Goal: Task Accomplishment & Management: Use online tool/utility

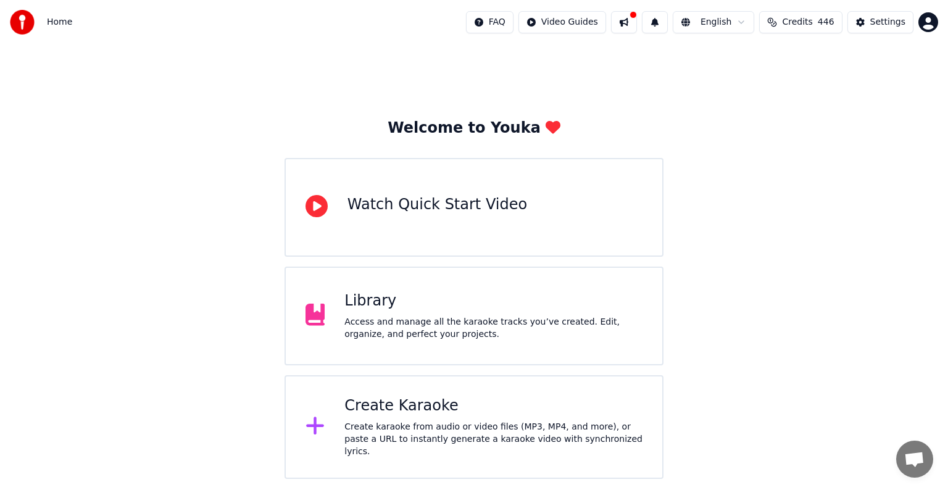
click at [433, 427] on div "Create karaoke from audio or video files (MP3, MP4, and more), or paste a URL t…" at bounding box center [494, 439] width 298 height 37
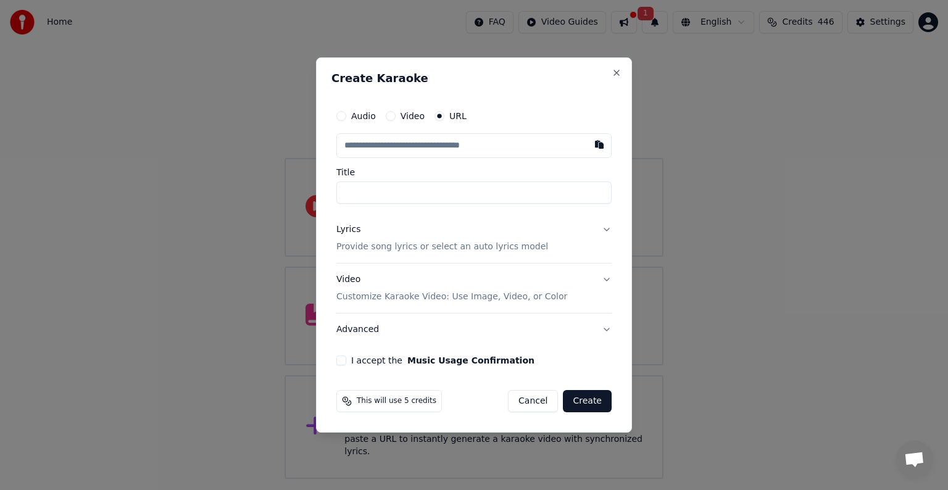
paste input "**********"
type input "**********"
click at [423, 246] on p "Provide song lyrics or select an auto lyrics model" at bounding box center [442, 247] width 212 height 12
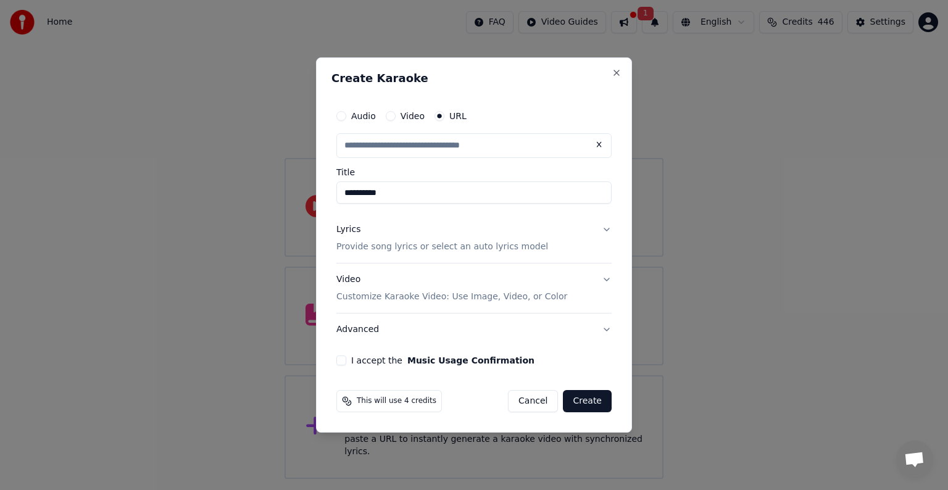
type input "**********"
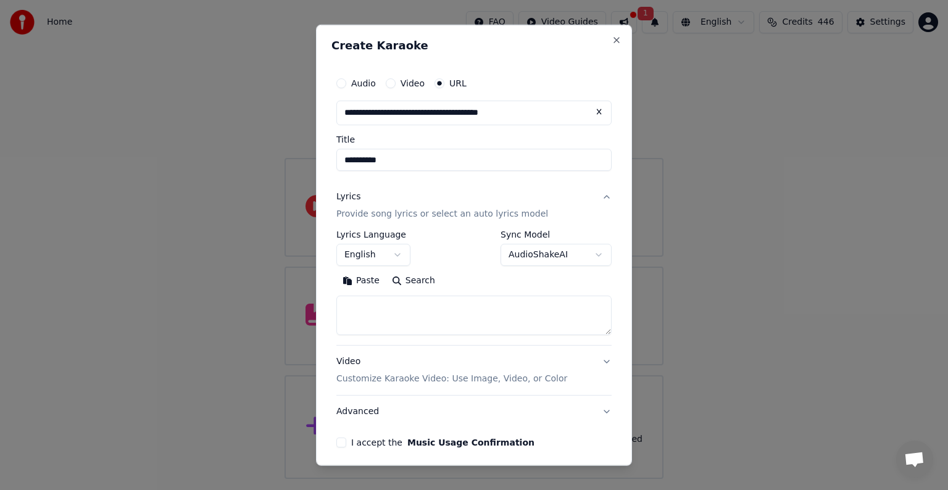
click at [406, 329] on textarea at bounding box center [473, 316] width 275 height 40
paste textarea "**********"
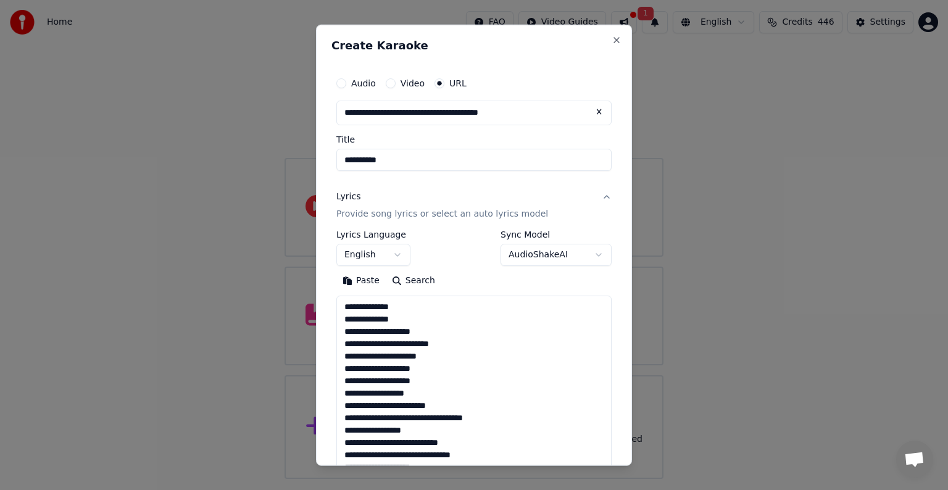
scroll to position [484, 0]
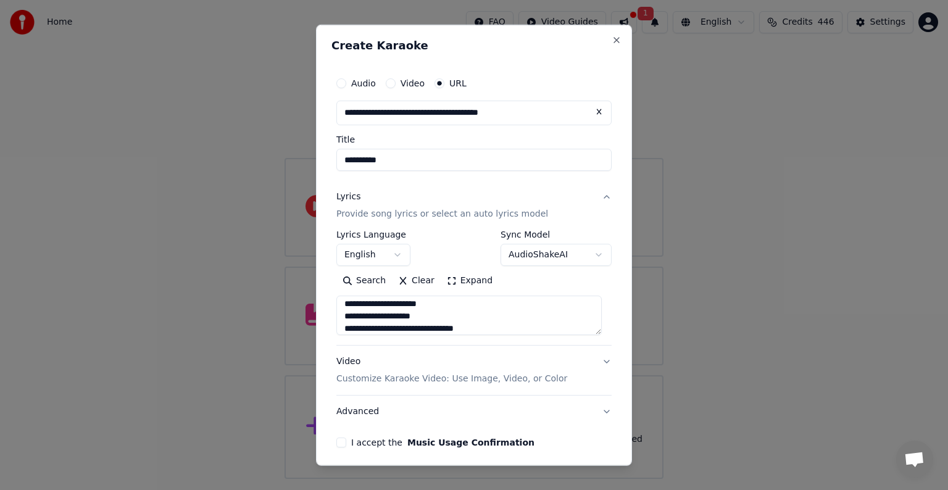
type textarea "**********"
click at [383, 258] on button "English" at bounding box center [373, 255] width 74 height 22
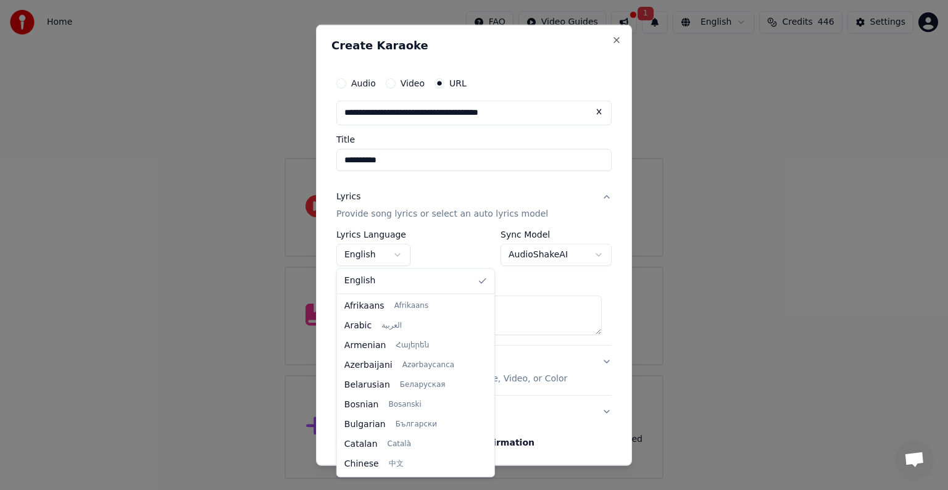
scroll to position [138, 0]
select select "**"
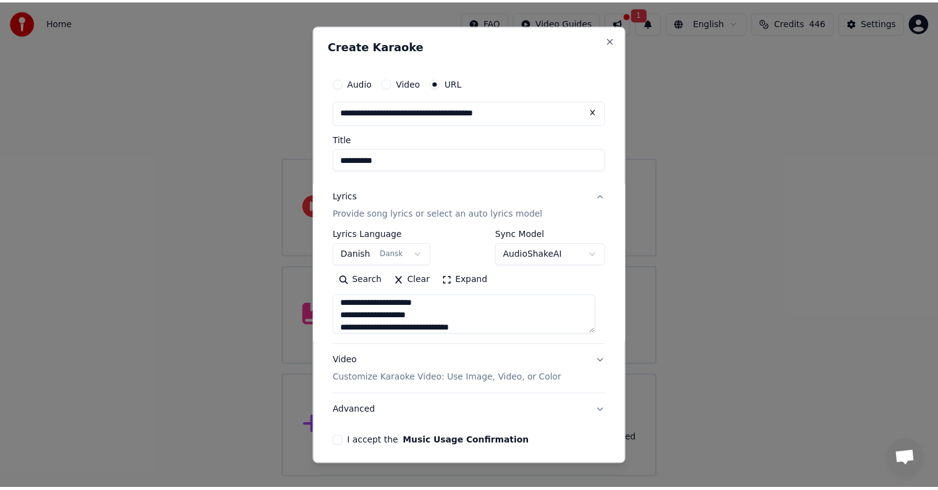
scroll to position [35, 0]
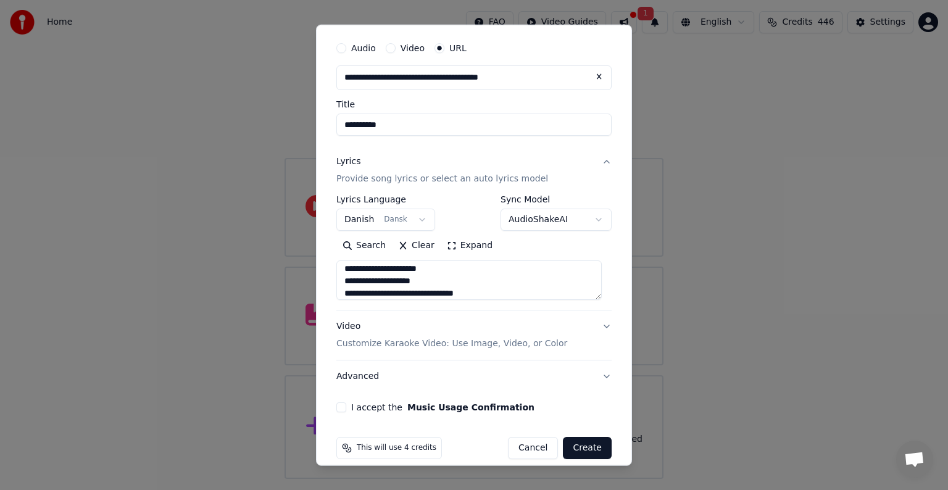
click at [341, 407] on button "I accept the Music Usage Confirmation" at bounding box center [341, 408] width 10 height 10
click at [593, 453] on button "Create" at bounding box center [587, 448] width 49 height 22
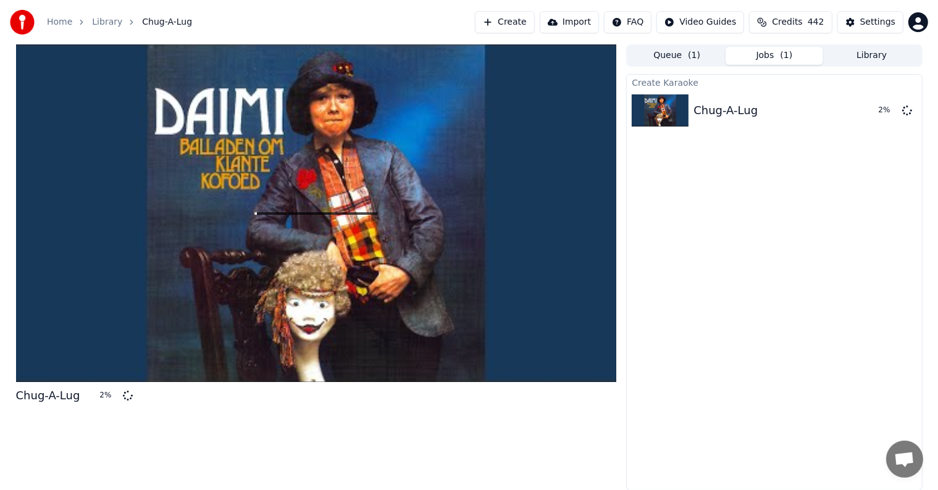
click at [608, 467] on div "Chug-A-Lug 2 %" at bounding box center [316, 267] width 601 height 446
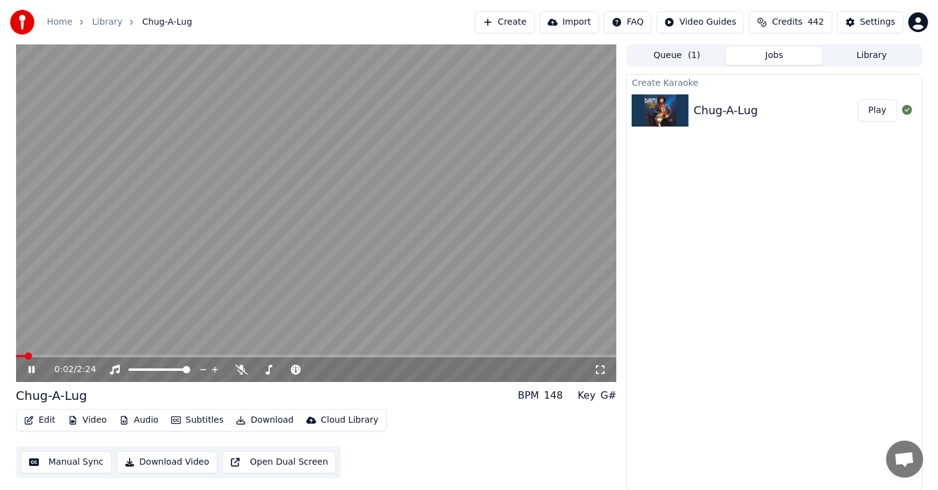
click at [25, 376] on div "0:02 / 2:24" at bounding box center [316, 369] width 601 height 25
click at [29, 370] on icon at bounding box center [31, 369] width 6 height 7
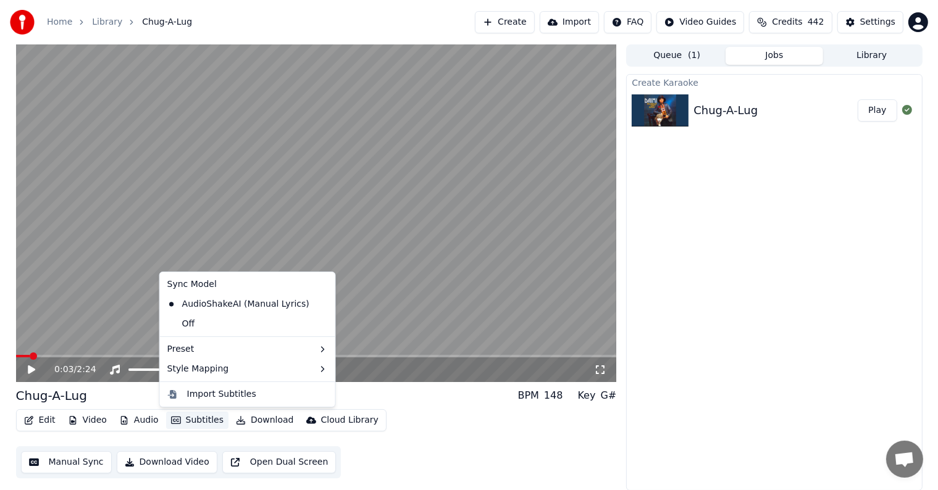
click at [190, 417] on button "Subtitles" at bounding box center [197, 420] width 62 height 17
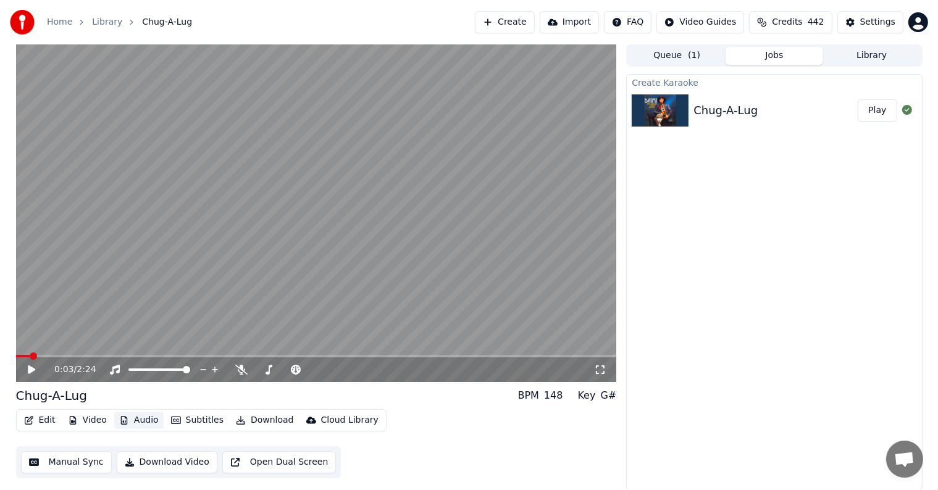
drag, startPoint x: 143, startPoint y: 412, endPoint x: 170, endPoint y: 420, distance: 28.2
click at [170, 420] on div "Edit Video Audio Subtitles Download Cloud Library" at bounding box center [201, 420] width 370 height 22
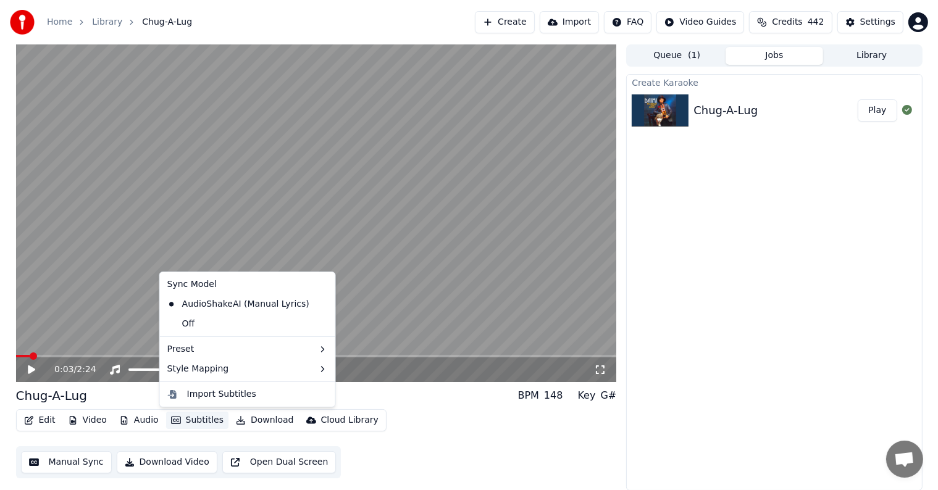
click at [196, 423] on button "Subtitles" at bounding box center [197, 420] width 62 height 17
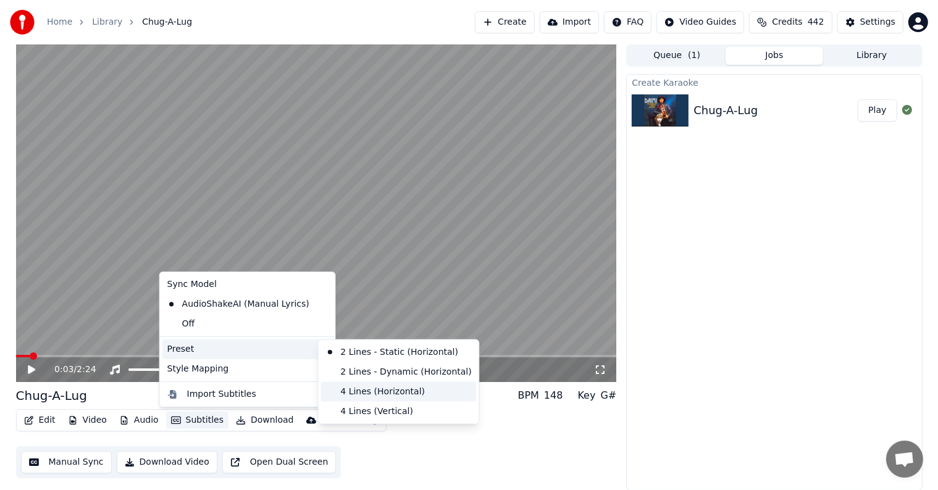
click at [366, 390] on div "4 Lines (Horizontal)" at bounding box center [398, 392] width 156 height 20
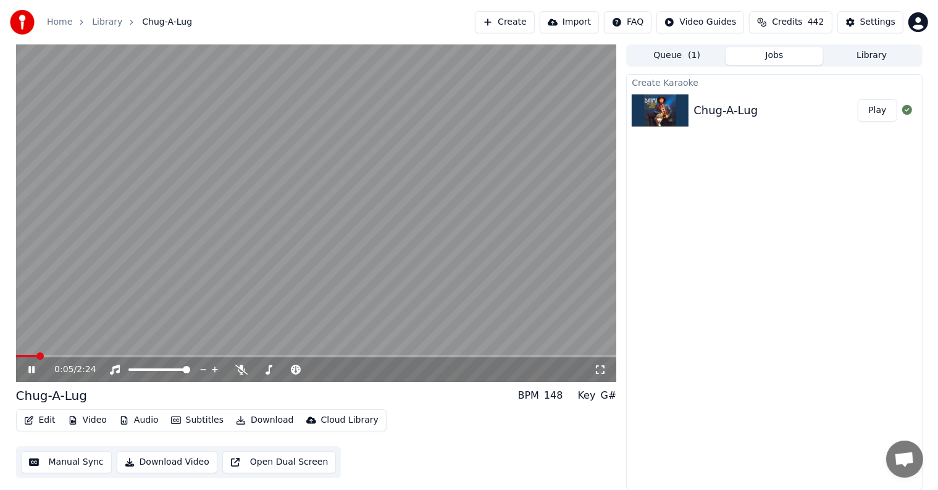
click at [31, 379] on div "0:05 / 2:24" at bounding box center [316, 369] width 601 height 25
click at [32, 370] on icon at bounding box center [31, 369] width 6 height 7
click at [175, 459] on button "Download Video" at bounding box center [167, 462] width 101 height 22
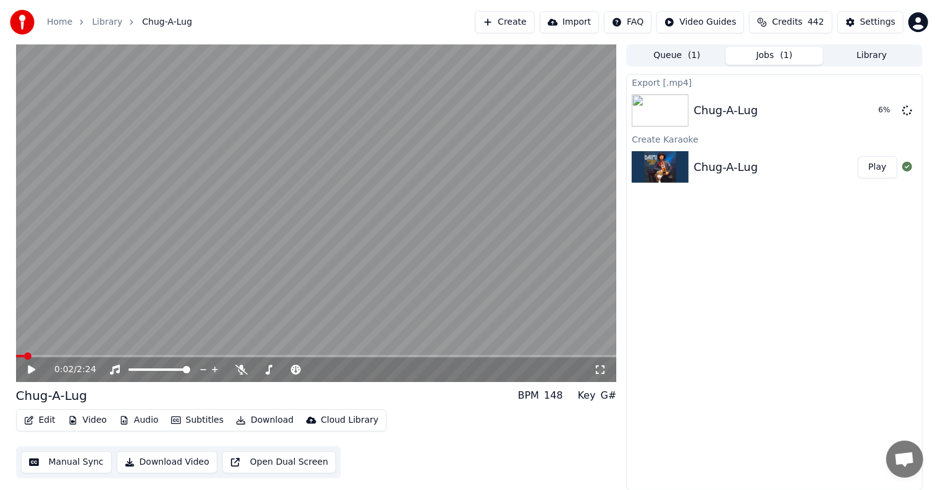
click at [23, 356] on span at bounding box center [20, 356] width 9 height 2
click at [16, 356] on span at bounding box center [19, 356] width 7 height 7
click at [876, 115] on button "Show" at bounding box center [875, 110] width 44 height 22
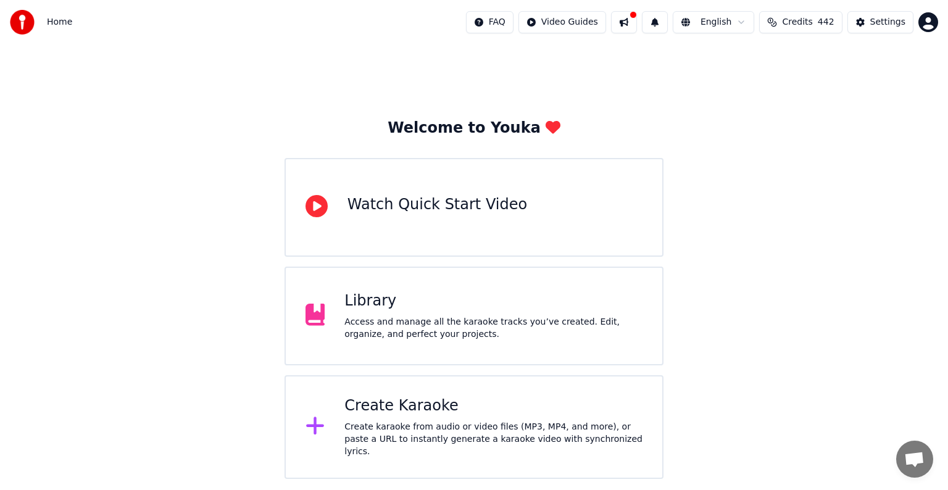
click at [412, 316] on div "Access and manage all the karaoke tracks you’ve created. Edit, organize, and pe…" at bounding box center [494, 328] width 298 height 25
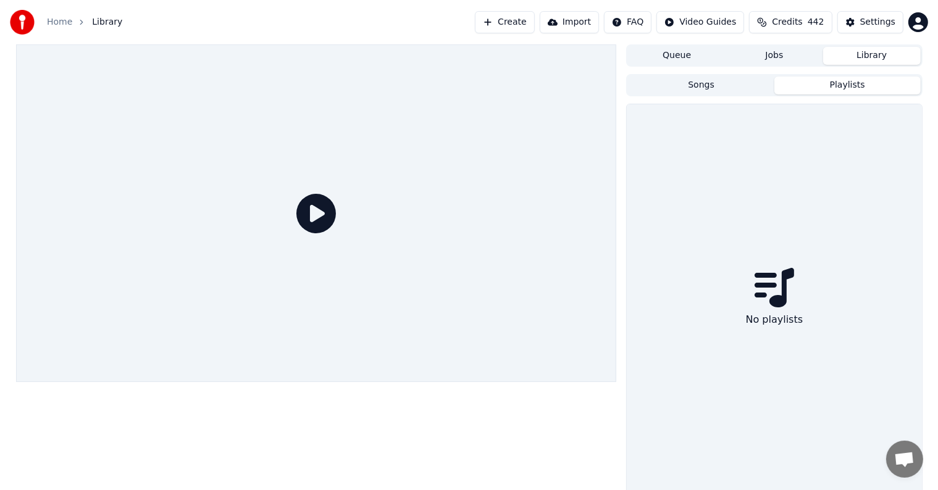
click at [828, 85] on button "Playlists" at bounding box center [847, 86] width 146 height 18
click at [730, 82] on button "Songs" at bounding box center [701, 86] width 146 height 18
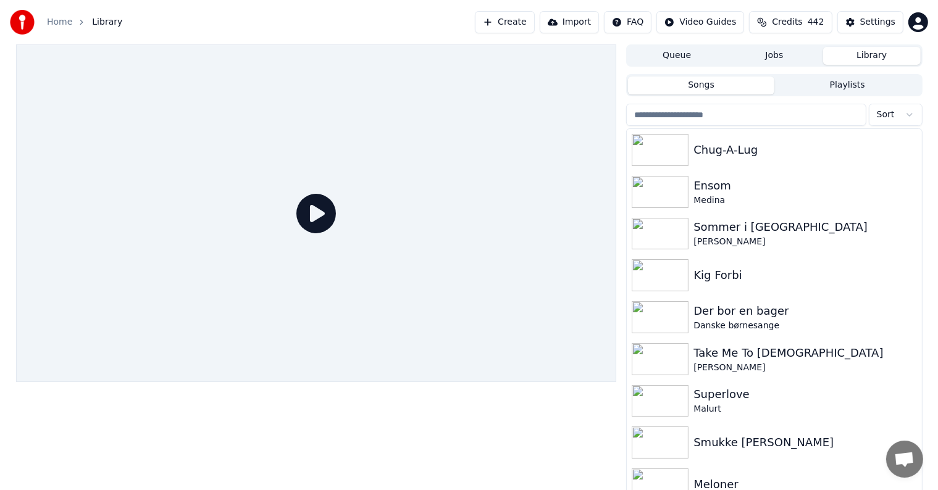
click at [599, 17] on button "Import" at bounding box center [569, 22] width 59 height 22
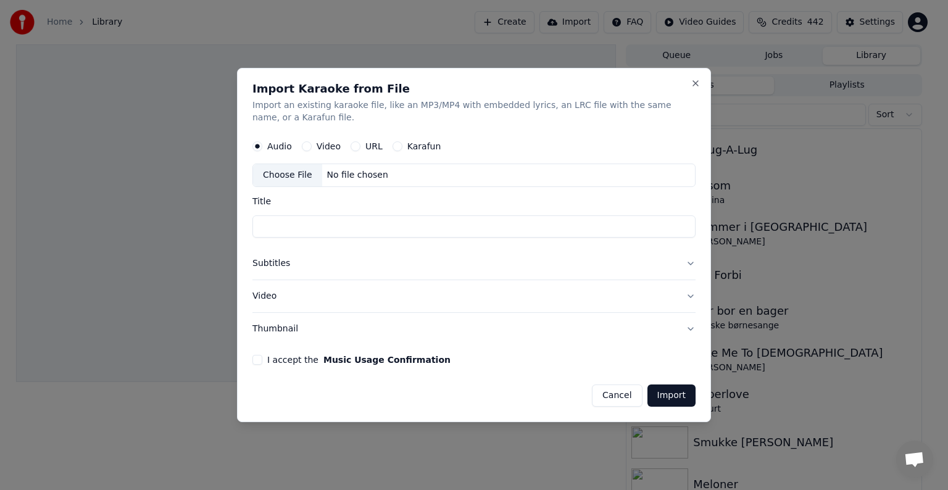
click at [615, 391] on button "Cancel" at bounding box center [617, 396] width 50 height 22
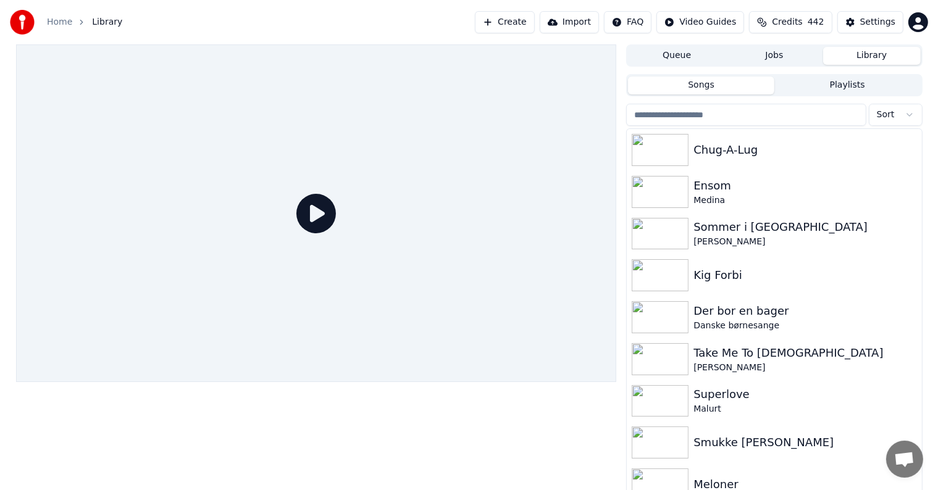
click at [514, 23] on button "Create" at bounding box center [505, 22] width 60 height 22
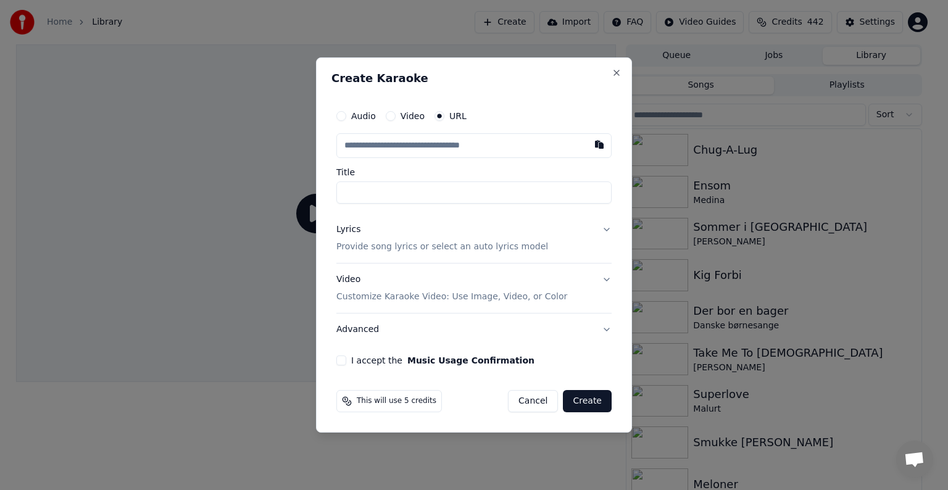
click at [541, 403] on button "Cancel" at bounding box center [533, 401] width 50 height 22
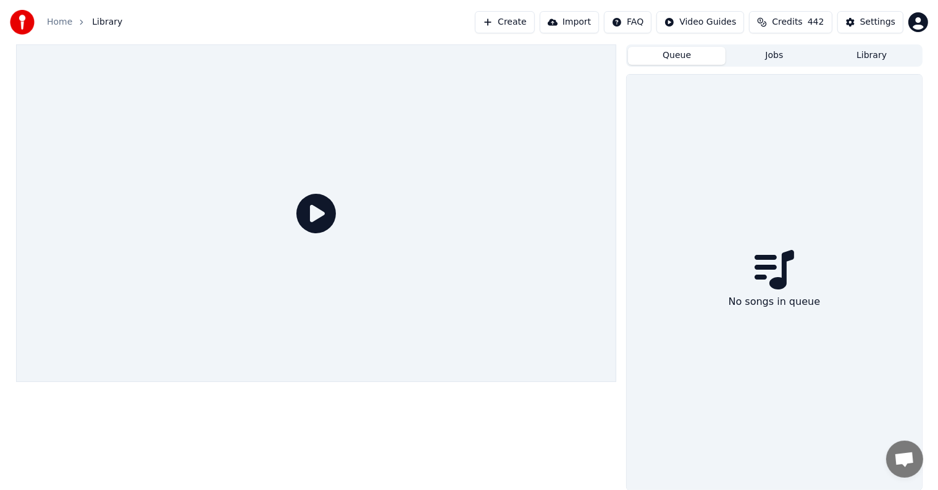
click at [654, 59] on button "Queue" at bounding box center [677, 56] width 98 height 18
click at [746, 57] on button "Jobs" at bounding box center [774, 56] width 98 height 18
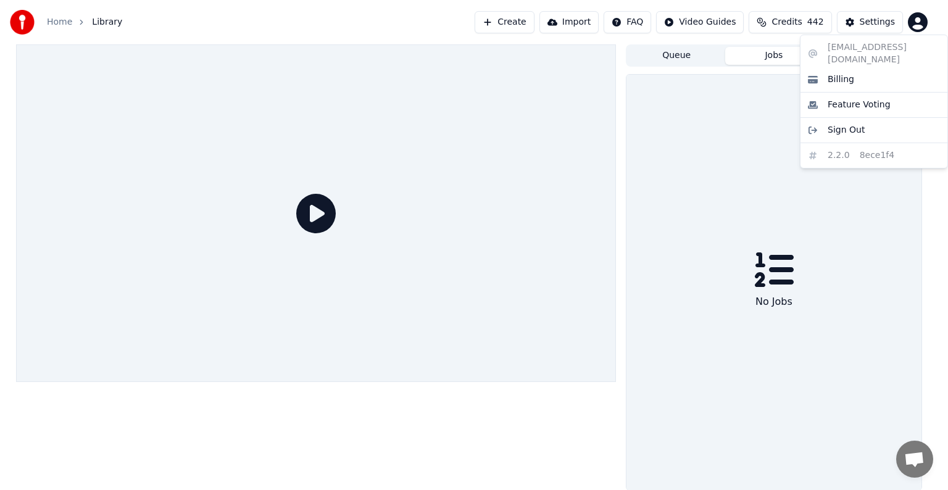
click at [909, 25] on html "Home Library Create Import FAQ Video Guides Credits 442 Settings Queue Jobs Lib…" at bounding box center [474, 245] width 948 height 490
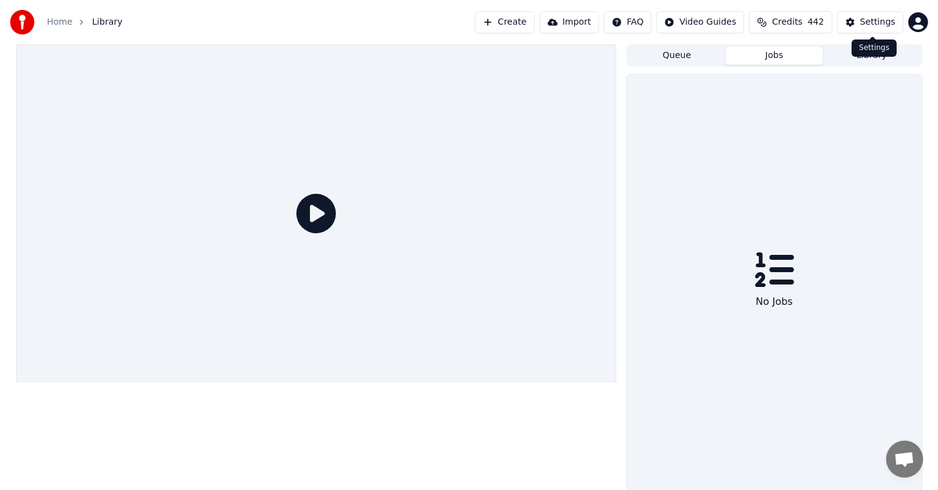
click at [885, 28] on button "Settings" at bounding box center [870, 22] width 66 height 22
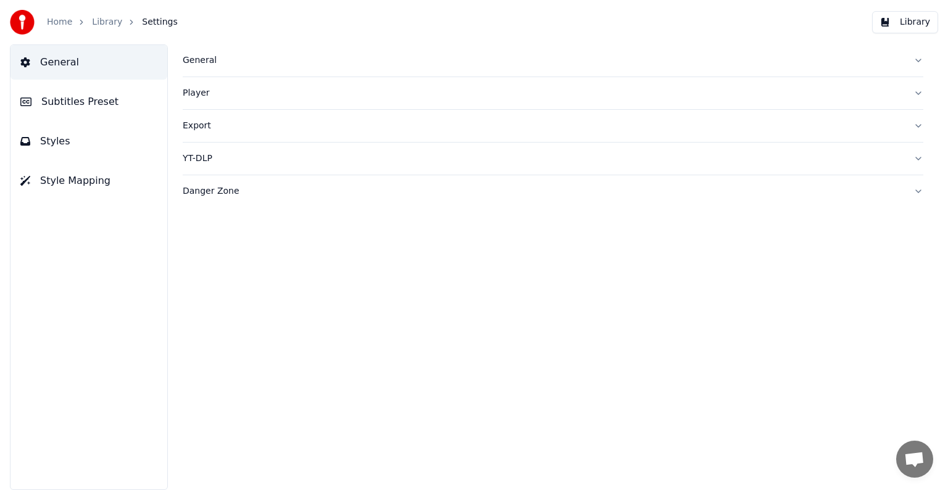
click at [245, 99] on button "Player" at bounding box center [553, 93] width 741 height 32
click at [253, 65] on div "General" at bounding box center [543, 60] width 721 height 12
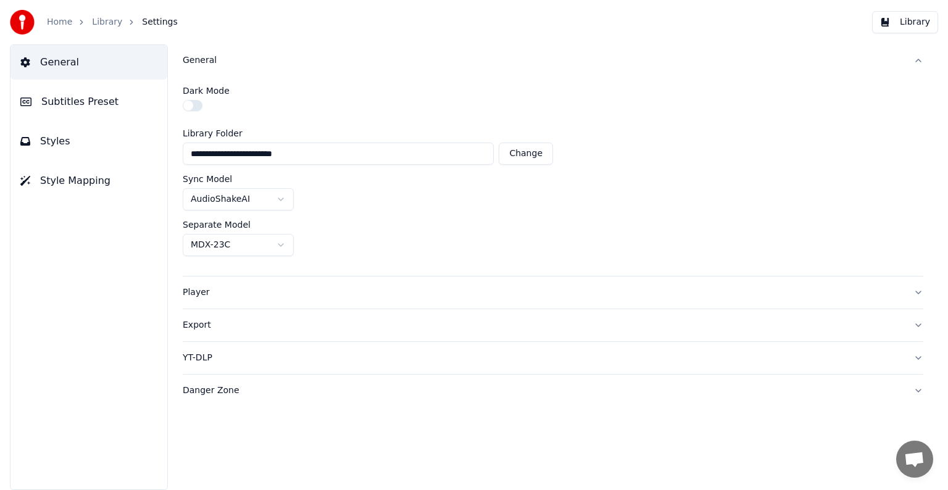
click at [253, 65] on div "General" at bounding box center [543, 60] width 721 height 12
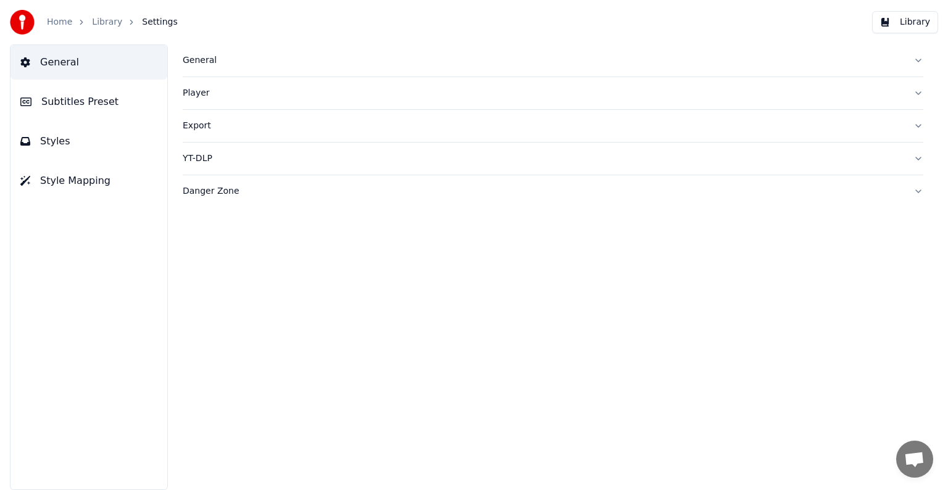
click at [896, 14] on button "Library" at bounding box center [905, 22] width 66 height 22
